Goal: Information Seeking & Learning: Learn about a topic

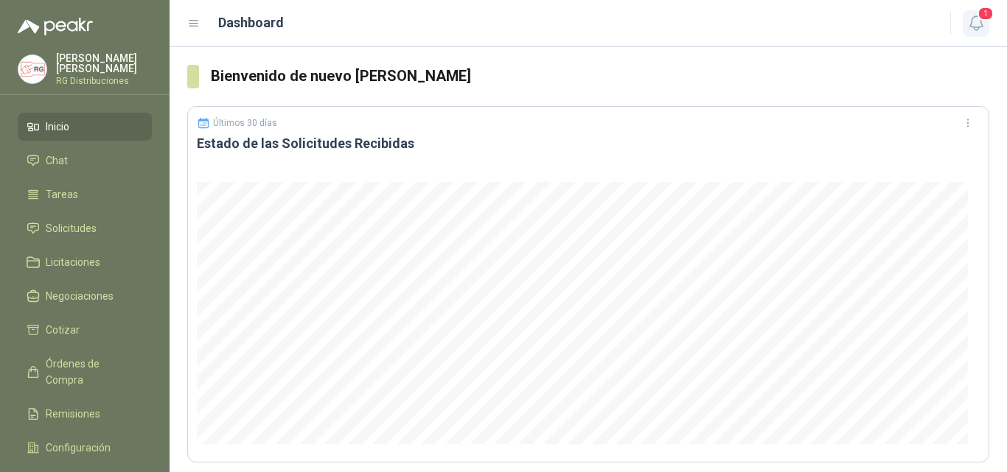
click at [979, 19] on span "1" at bounding box center [985, 14] width 16 height 14
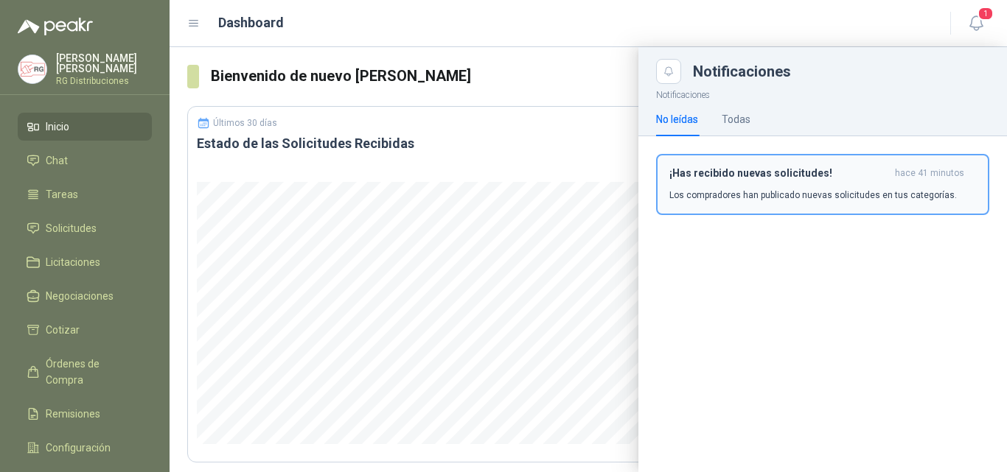
click at [808, 189] on p "Los compradores han publicado nuevas solicitudes en tus categorías." at bounding box center [812, 195] width 287 height 13
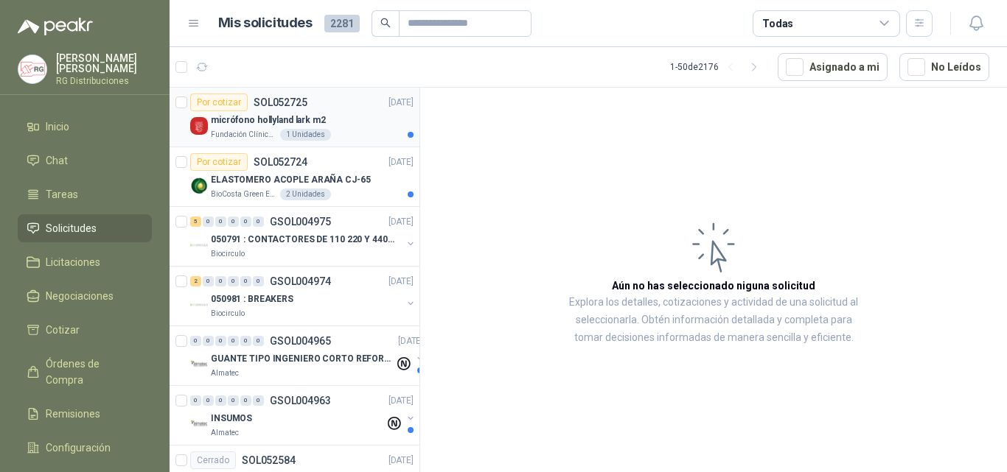
click at [349, 123] on div "micrófono hollyland lark m2" at bounding box center [312, 120] width 203 height 18
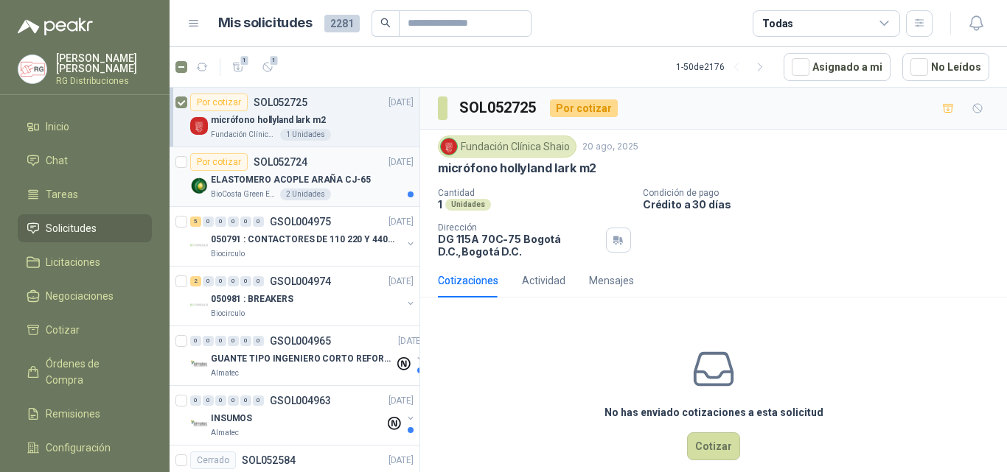
click at [332, 172] on div "ELASTOMERO ACOPLE ARAÑA CJ-65" at bounding box center [312, 180] width 203 height 18
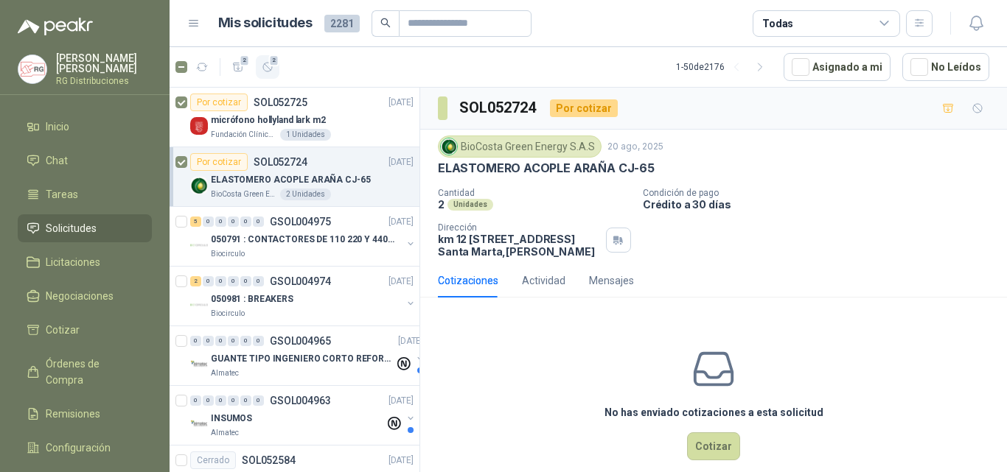
click at [272, 68] on icon "button" at bounding box center [267, 67] width 9 height 9
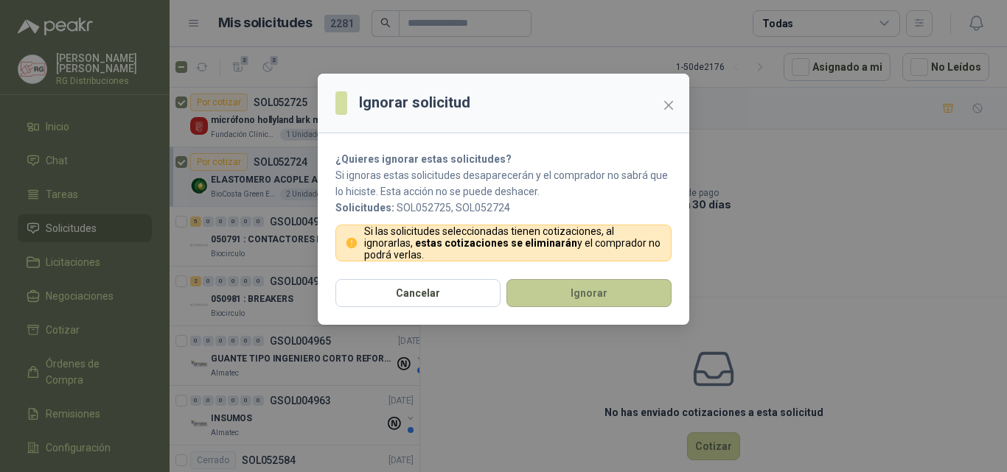
click at [553, 290] on button "Ignorar" at bounding box center [588, 293] width 165 height 28
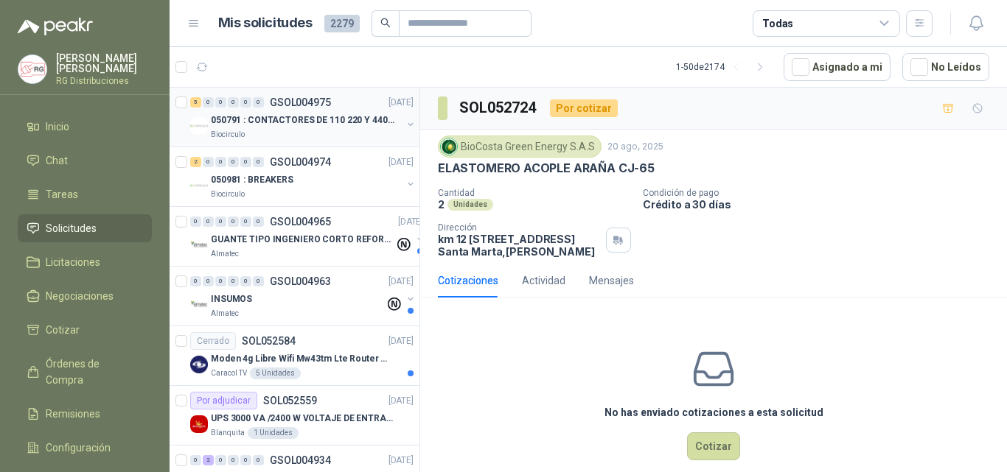
click at [309, 119] on p "050791 : CONTACTORES DE 110 220 Y 440 V" at bounding box center [302, 120] width 183 height 14
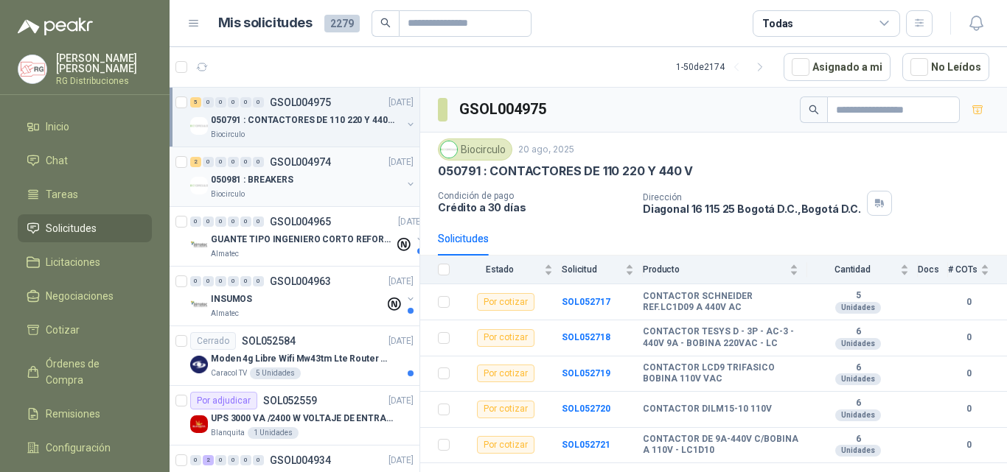
click at [307, 181] on div "050981 : BREAKERS" at bounding box center [306, 180] width 191 height 18
